Goal: Task Accomplishment & Management: Complete application form

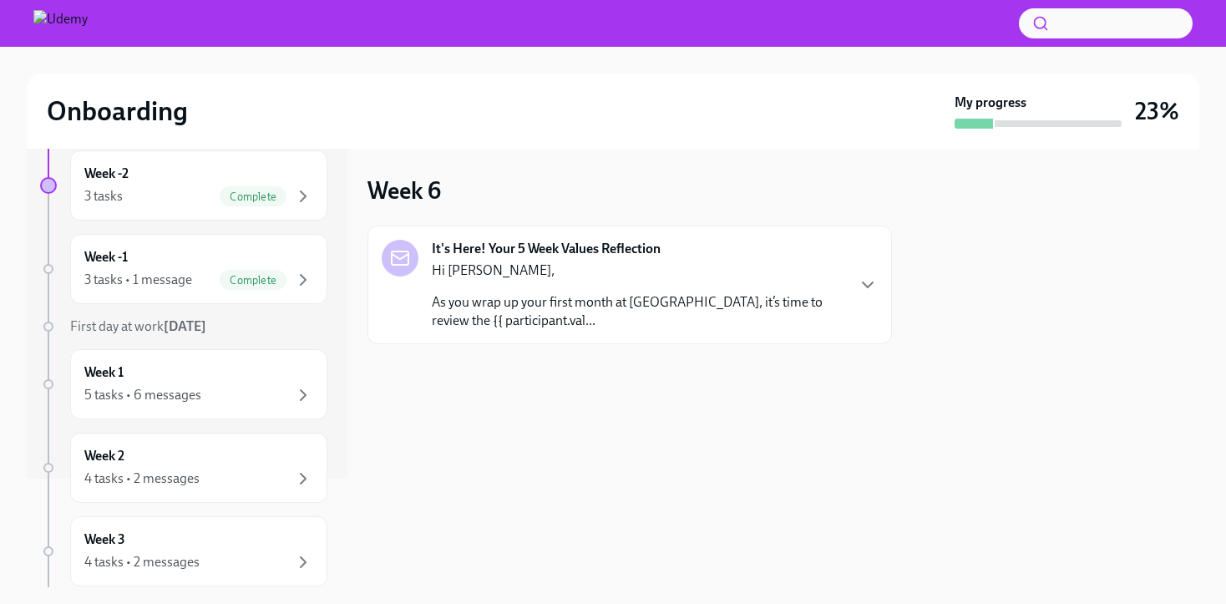
scroll to position [110, 0]
click at [292, 408] on div "Week 1 5 tasks • 6 messages" at bounding box center [198, 382] width 257 height 70
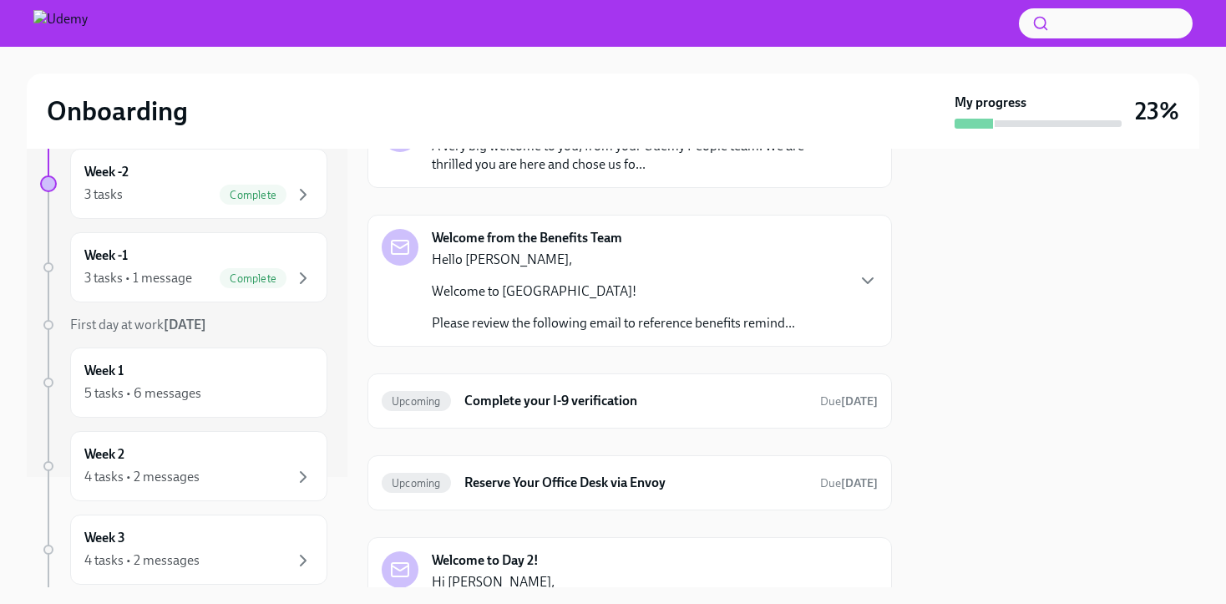
scroll to position [126, 0]
click at [599, 395] on h6 "Complete your I-9 verification" at bounding box center [635, 399] width 342 height 18
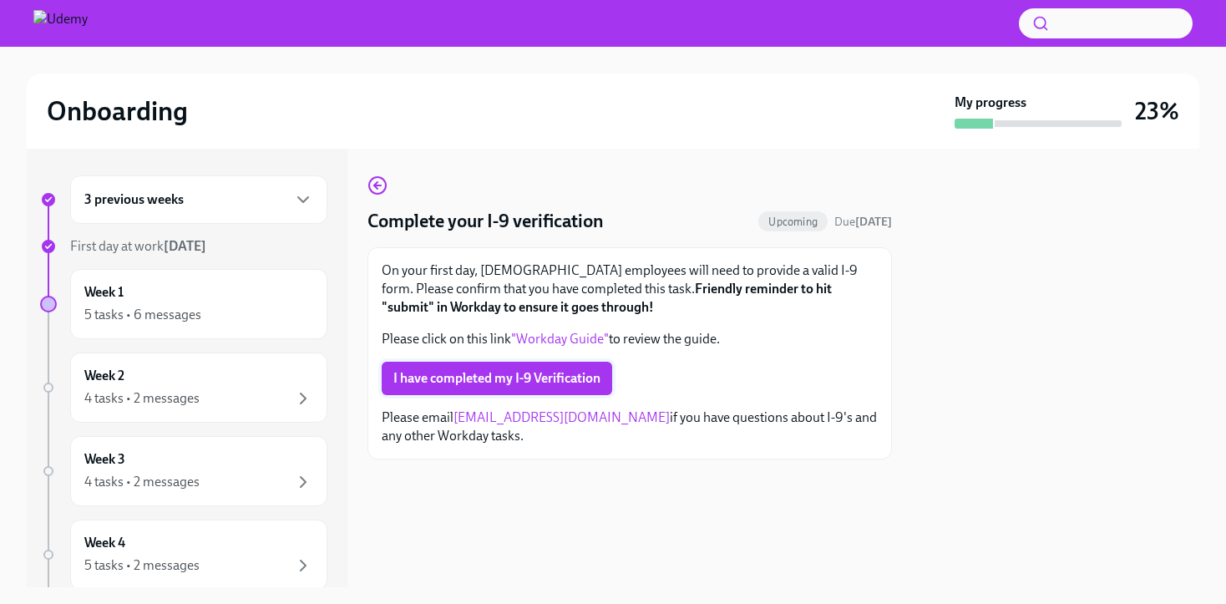
click at [585, 380] on span "I have completed my I-9 Verification" at bounding box center [496, 378] width 207 height 17
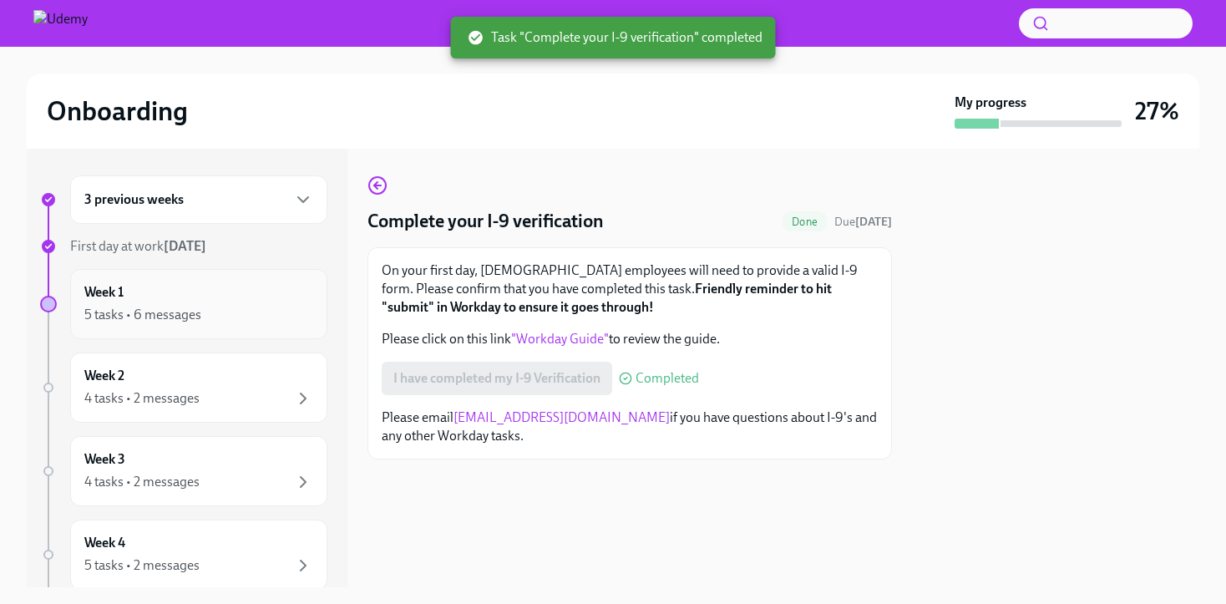
click at [241, 327] on div "Week 1 5 tasks • 6 messages" at bounding box center [198, 304] width 257 height 70
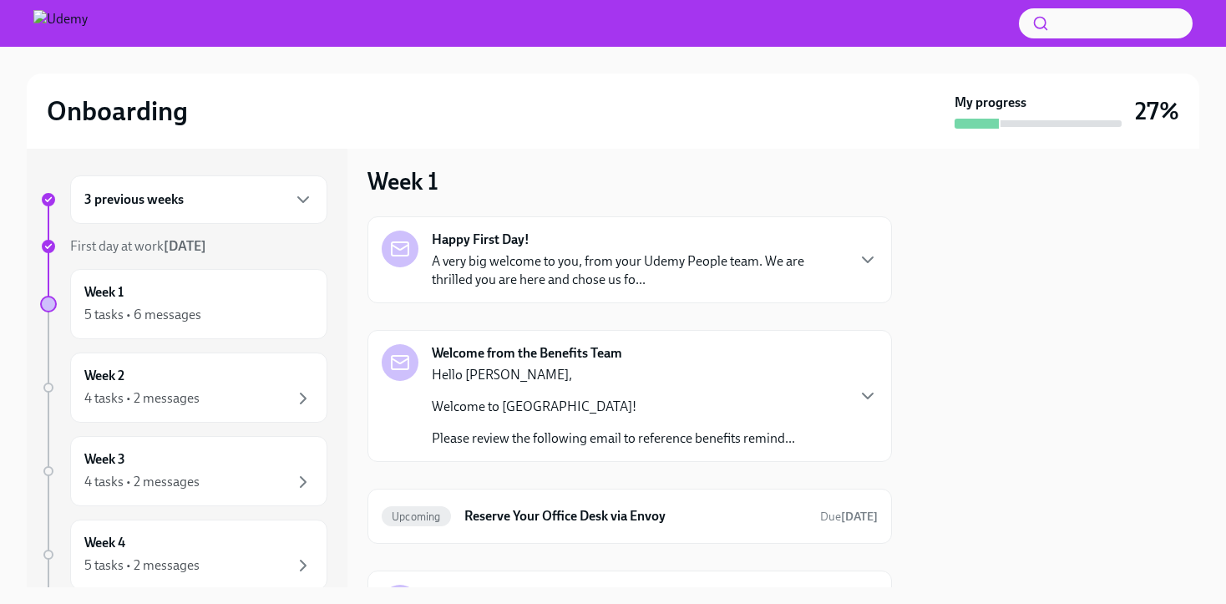
scroll to position [7, 0]
click at [591, 261] on p "A very big welcome to you, from your Udemy People team. We are thrilled you are…" at bounding box center [638, 273] width 413 height 37
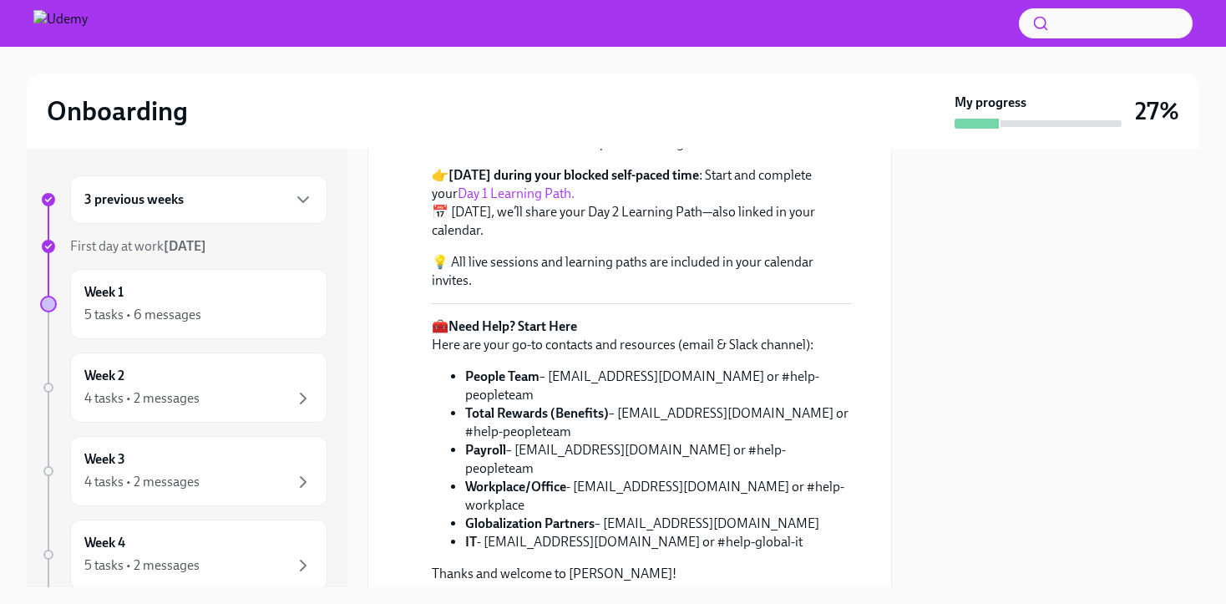
scroll to position [431, 0]
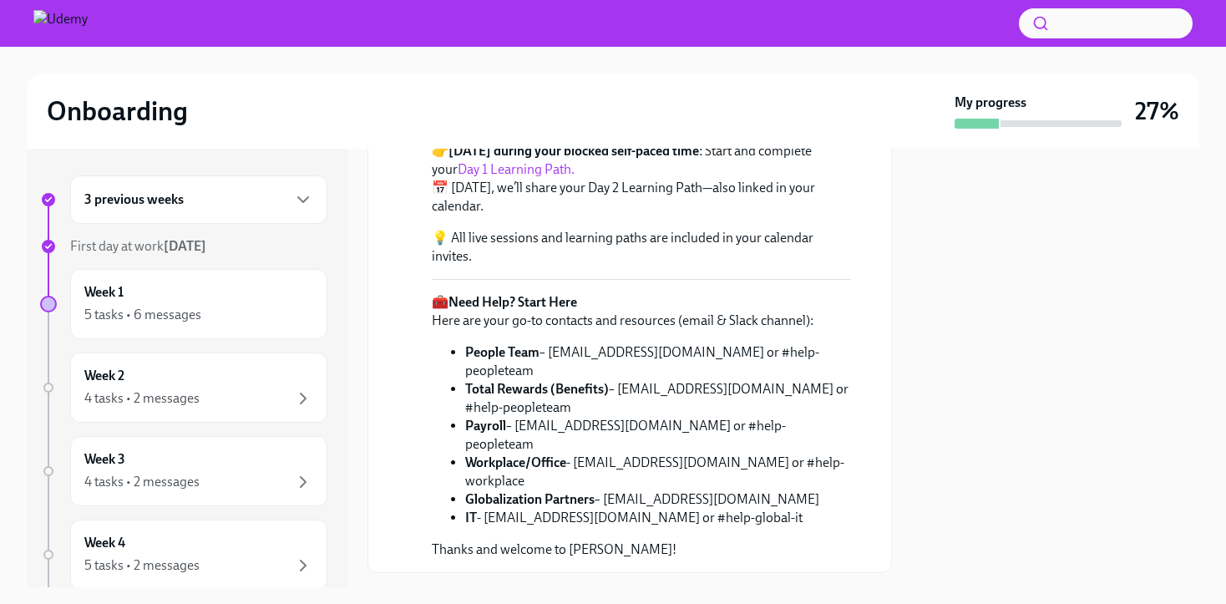
click at [626, 109] on link "New@U Orientation Guide" at bounding box center [613, 101] width 154 height 16
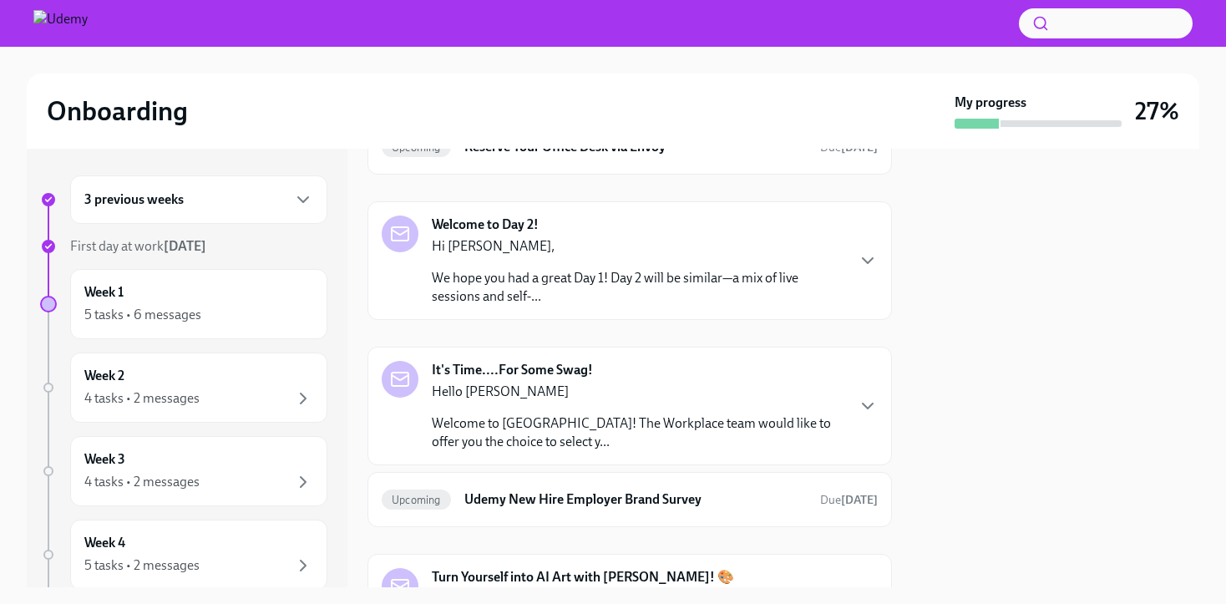
scroll to position [1082, 0]
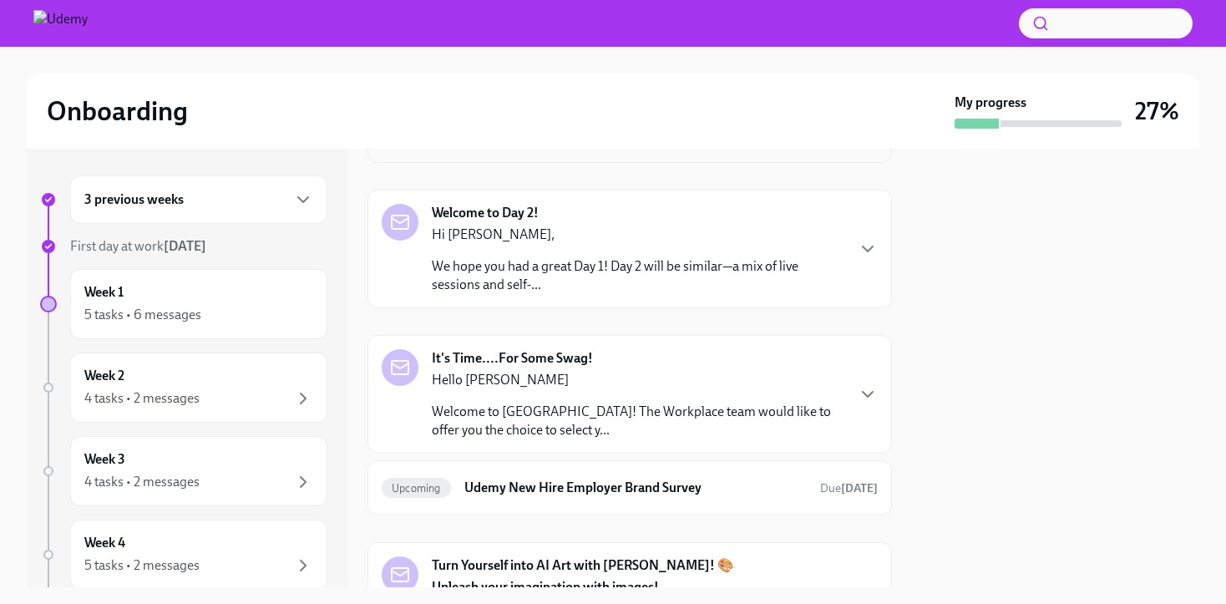
click at [614, 144] on h6 "Reserve Your Office Desk via Envoy" at bounding box center [635, 135] width 342 height 18
